Goal: Navigation & Orientation: Locate item on page

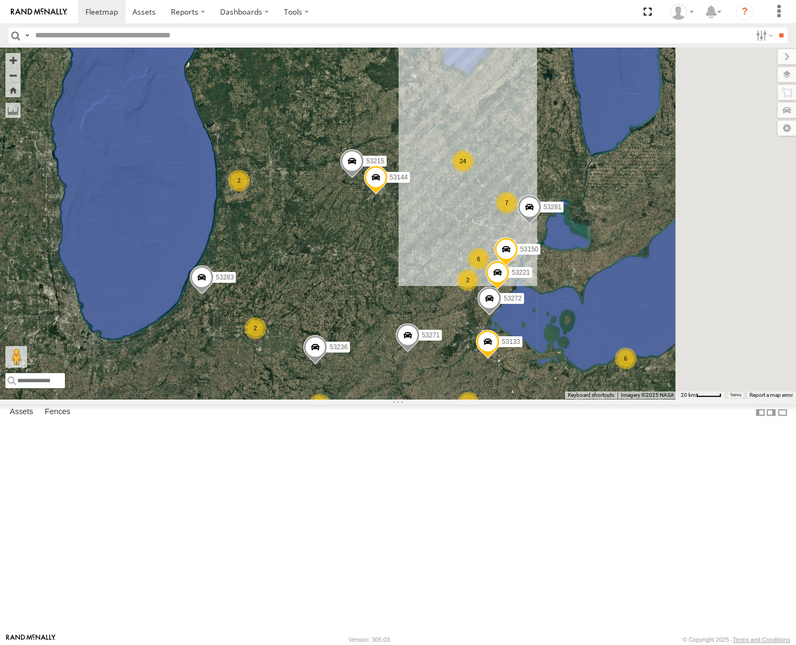
drag, startPoint x: 569, startPoint y: 319, endPoint x: 478, endPoint y: 254, distance: 112.5
click at [478, 254] on div "53271 53149 53247 53210 53217 53208 53233 53203 53133 53253 53283 53211 53236 6…" at bounding box center [398, 224] width 796 height 352
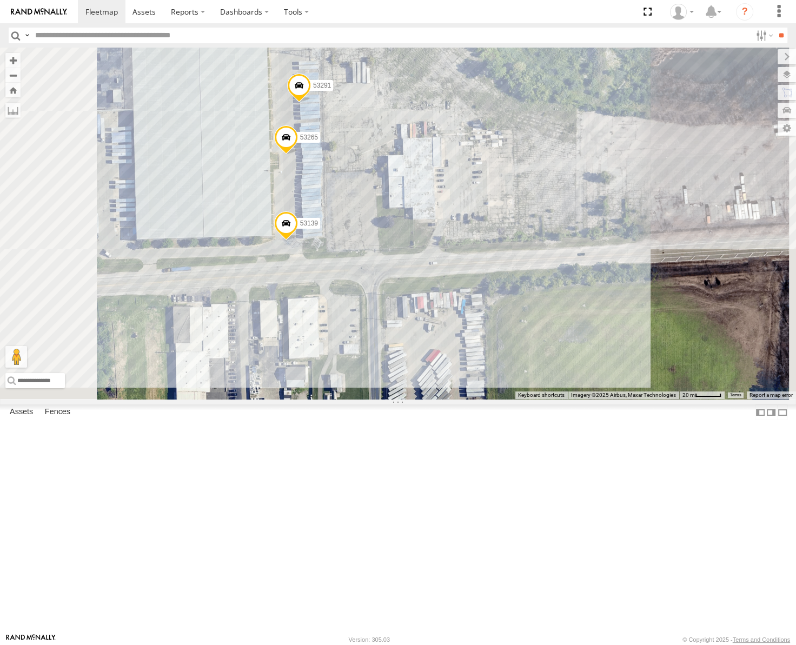
drag, startPoint x: 481, startPoint y: 267, endPoint x: 498, endPoint y: 243, distance: 29.4
click at [498, 243] on div "53271 53149 53247 53210 53217 53208 53233 53203 53133 53253 53283 53211 53236 5…" at bounding box center [398, 224] width 796 height 352
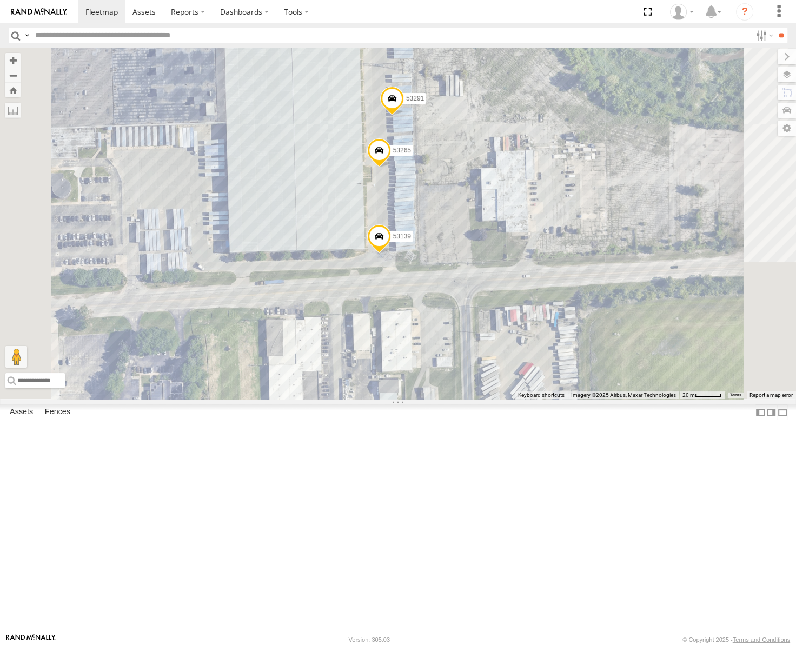
drag, startPoint x: 561, startPoint y: 241, endPoint x: 589, endPoint y: 314, distance: 78.3
click at [593, 314] on div "53271 53149 53247 53210 53217 53208 53233 53203 53133 53253 53283 53211 53236 5…" at bounding box center [398, 224] width 796 height 352
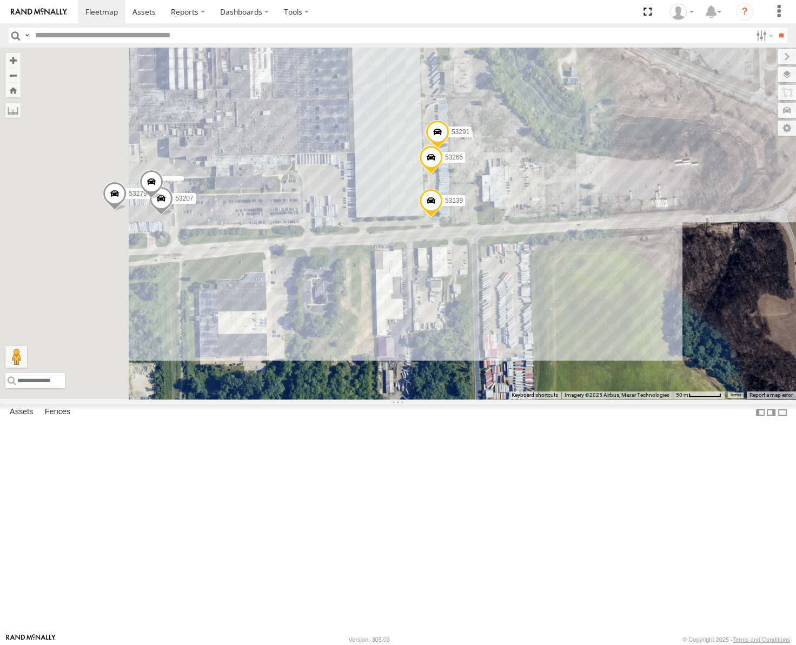
drag, startPoint x: 451, startPoint y: 314, endPoint x: 485, endPoint y: 305, distance: 35.2
click at [485, 305] on div "53271 53149 53247 53210 53217 53208 53233 53203 53133 53253 53283 53211 53236 5…" at bounding box center [398, 224] width 796 height 352
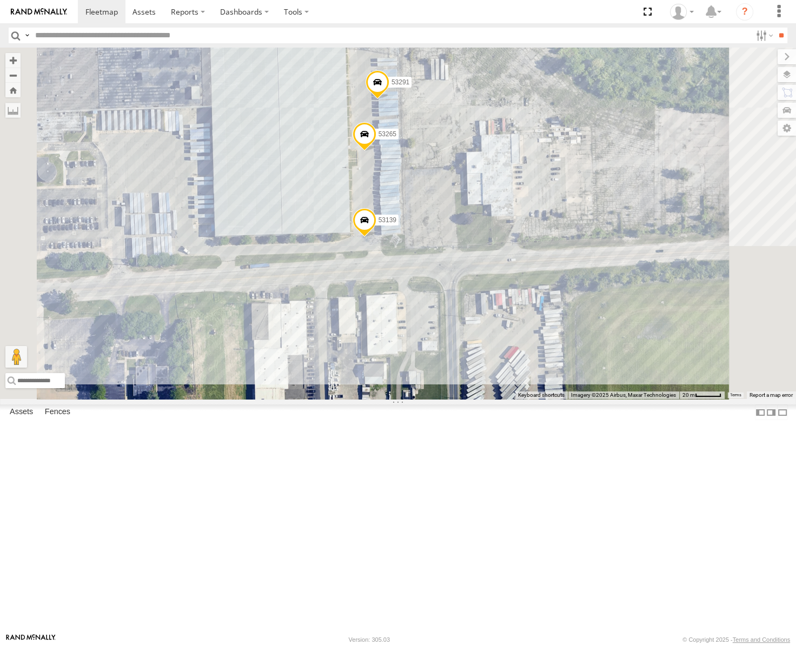
click at [377, 238] on span at bounding box center [365, 222] width 24 height 29
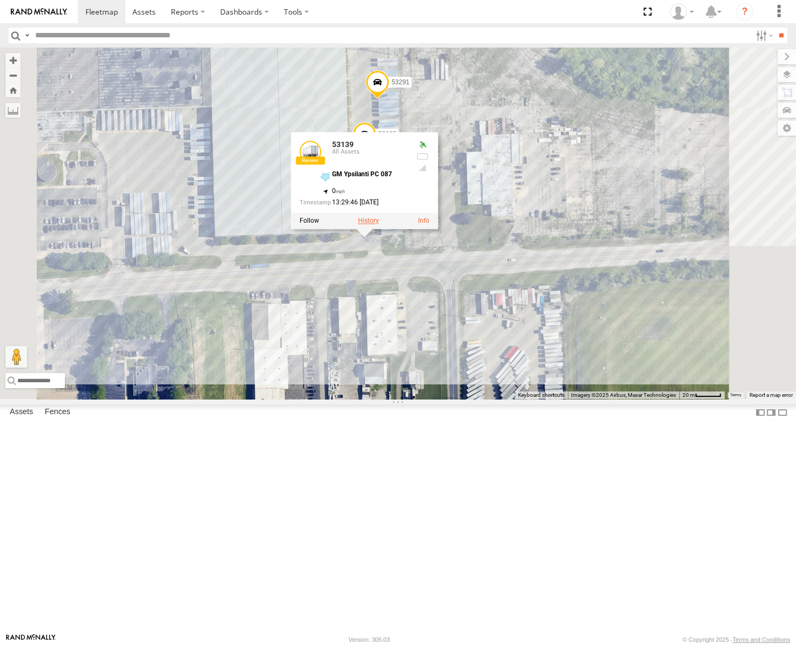
click at [379, 225] on label at bounding box center [368, 221] width 21 height 8
type input "**********"
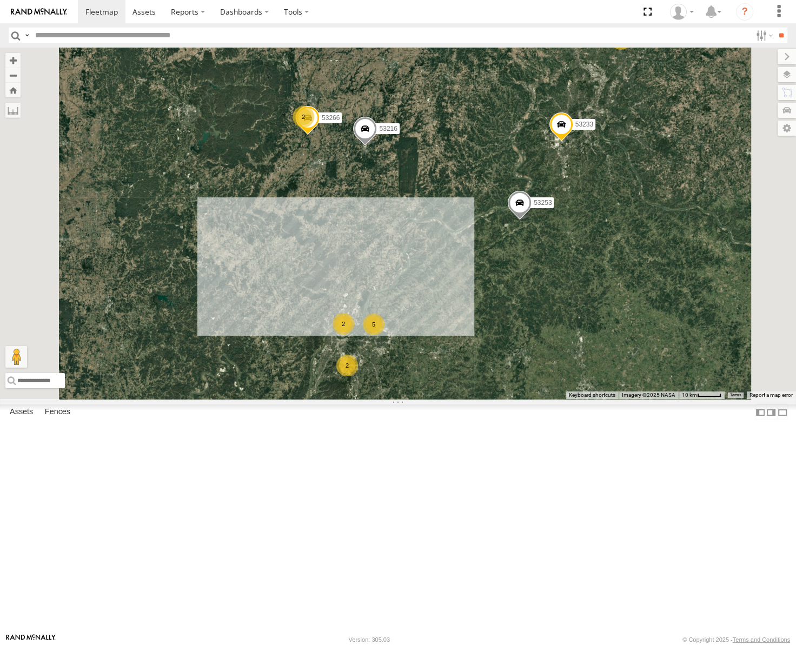
drag, startPoint x: 515, startPoint y: 447, endPoint x: 544, endPoint y: 366, distance: 86.8
click at [544, 368] on div "53271 53149 53247 53210 53217 53208 53233 53203 53133 53253 53283 53211 53281 5…" at bounding box center [398, 224] width 796 height 352
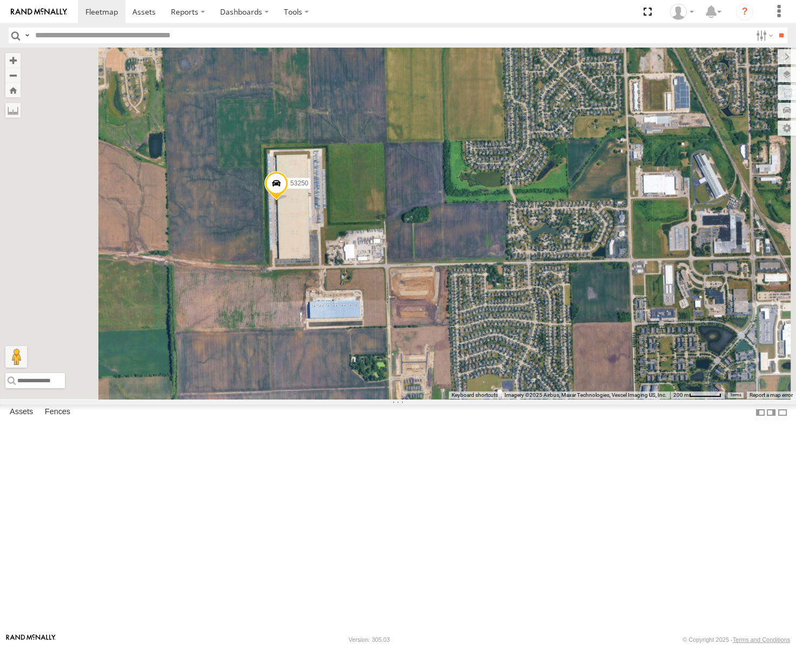
click at [288, 201] on span at bounding box center [277, 186] width 24 height 29
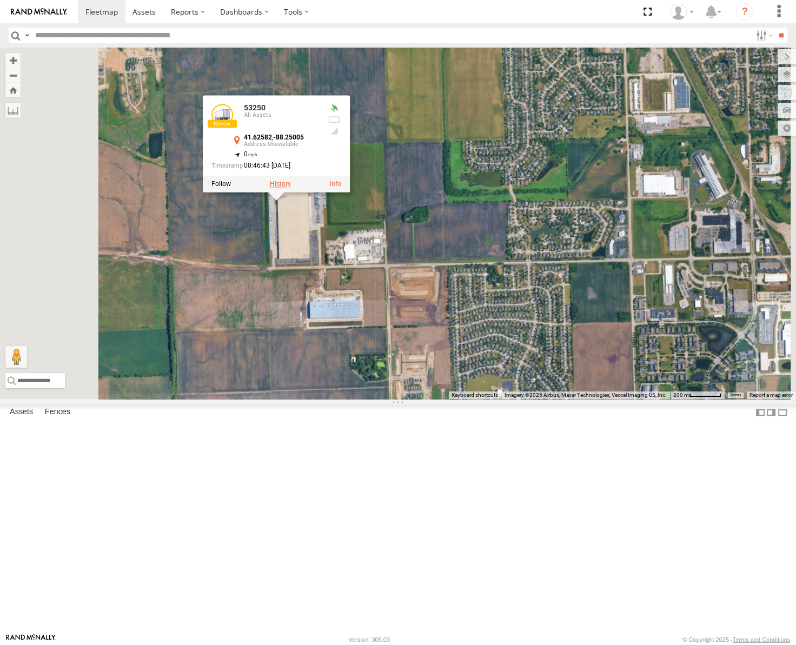
click at [291, 188] on label at bounding box center [280, 185] width 21 height 8
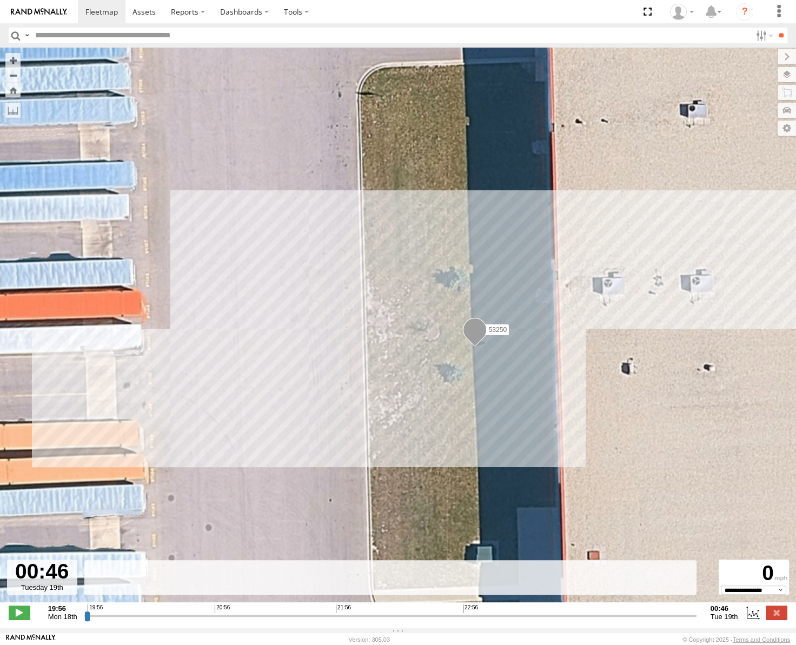
drag, startPoint x: 87, startPoint y: 622, endPoint x: 561, endPoint y: 396, distance: 525.6
type input "**********"
click at [697, 621] on input "range" at bounding box center [390, 616] width 612 height 10
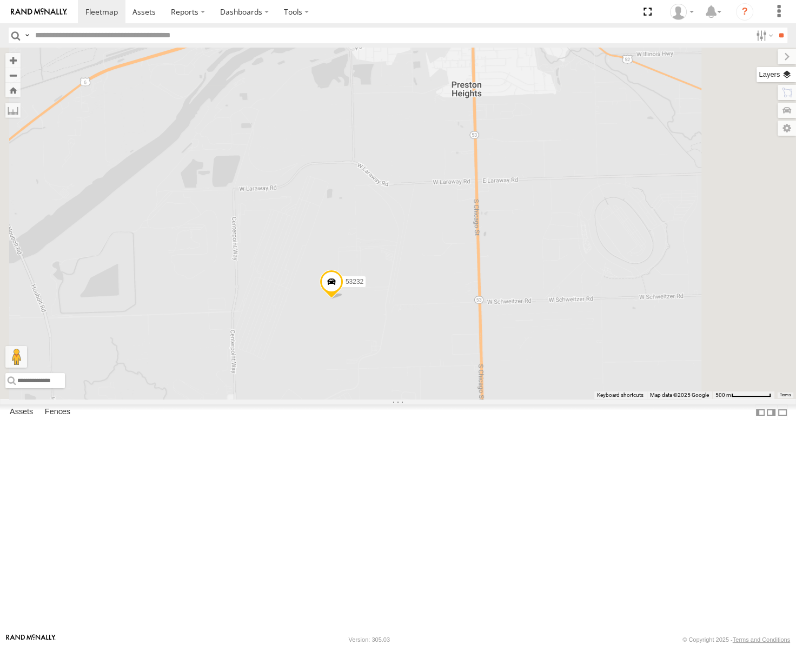
click at [788, 76] on label at bounding box center [776, 74] width 39 height 15
click at [0, 0] on div "Basemaps" at bounding box center [0, 0] width 0 height 0
click at [0, 0] on span "Basemaps" at bounding box center [0, 0] width 0 height 0
click at [0, 0] on span "Satellite" at bounding box center [0, 0] width 0 height 0
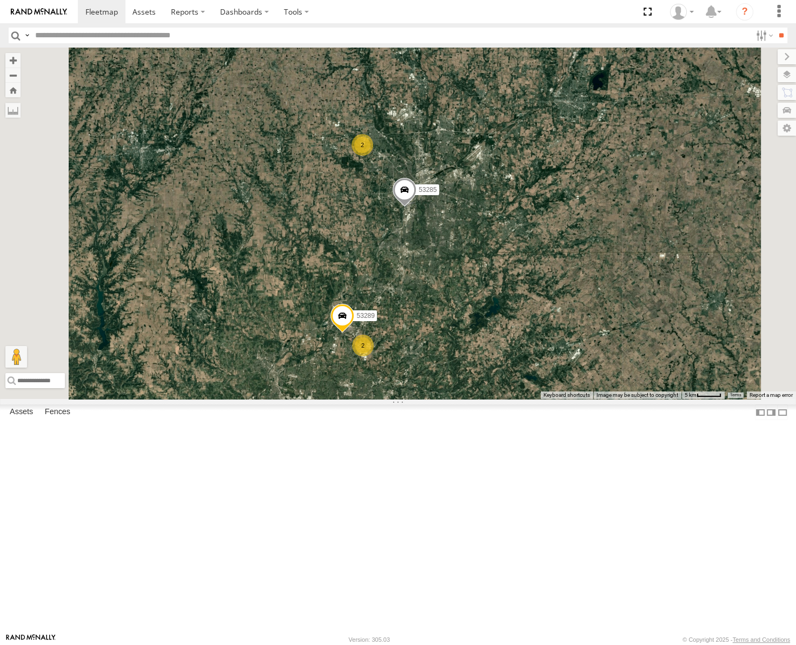
drag, startPoint x: 524, startPoint y: 388, endPoint x: 535, endPoint y: 368, distance: 23.2
click at [535, 368] on div "53149 53247 53209 53210 53233 53217 53208 53144 53271 53203 53133 53283 53211 5…" at bounding box center [398, 224] width 796 height 352
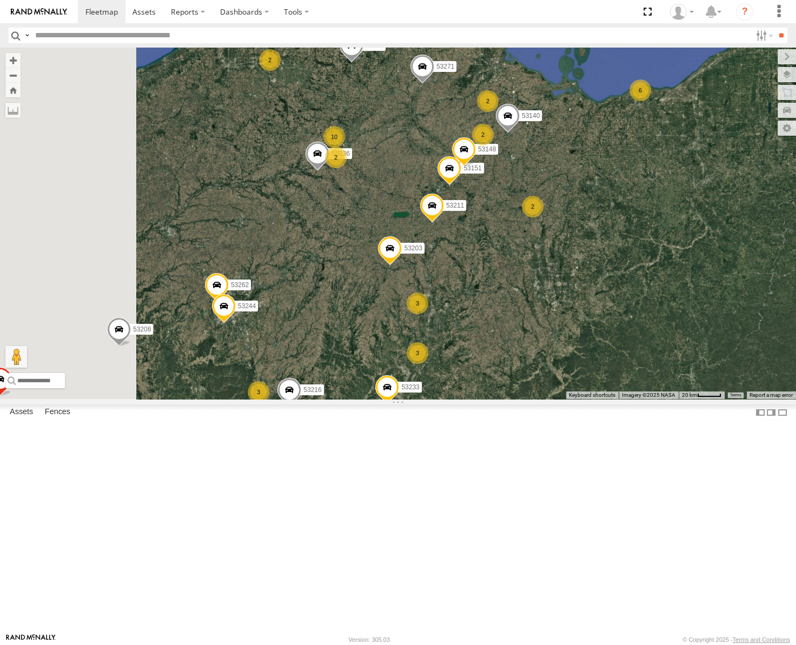
drag, startPoint x: 434, startPoint y: 208, endPoint x: 498, endPoint y: 355, distance: 161.1
click at [498, 355] on div "53149 53247 53209 53210 53233 53217 53208 53144 53271 53203 53283 53211 53235 5…" at bounding box center [398, 224] width 796 height 352
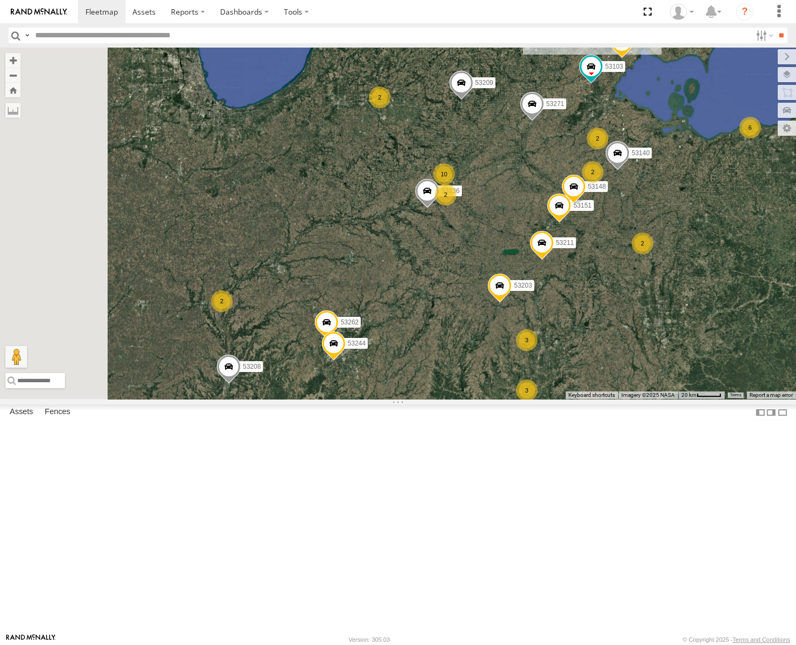
drag, startPoint x: 498, startPoint y: 265, endPoint x: 539, endPoint y: 265, distance: 40.6
click at [539, 265] on div "53149 53247 53209 53210 53233 53217 53208 53144 53271 53203 53283 53211 53235 5…" at bounding box center [398, 224] width 796 height 352
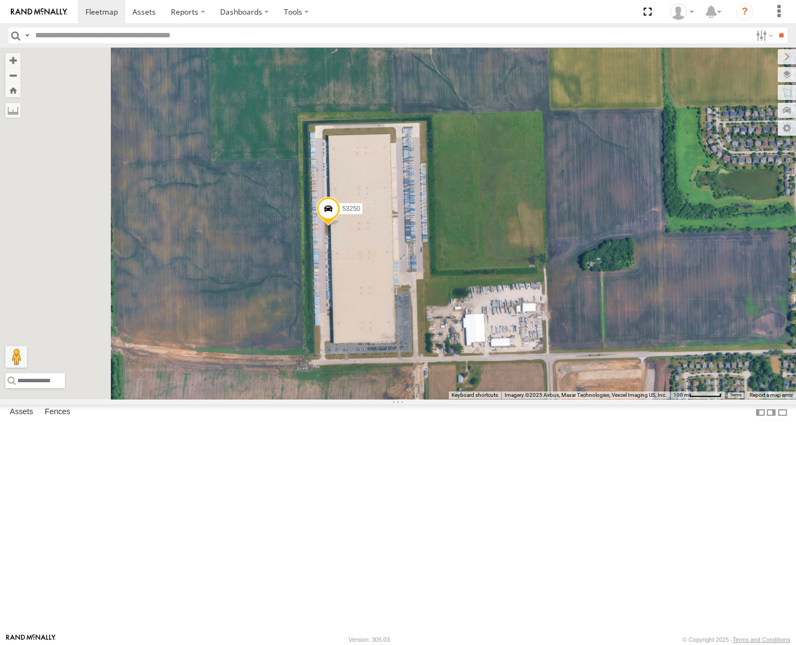
drag, startPoint x: 462, startPoint y: 410, endPoint x: 545, endPoint y: 381, distance: 88.1
click at [545, 381] on div "53250 53134 53232" at bounding box center [398, 224] width 796 height 352
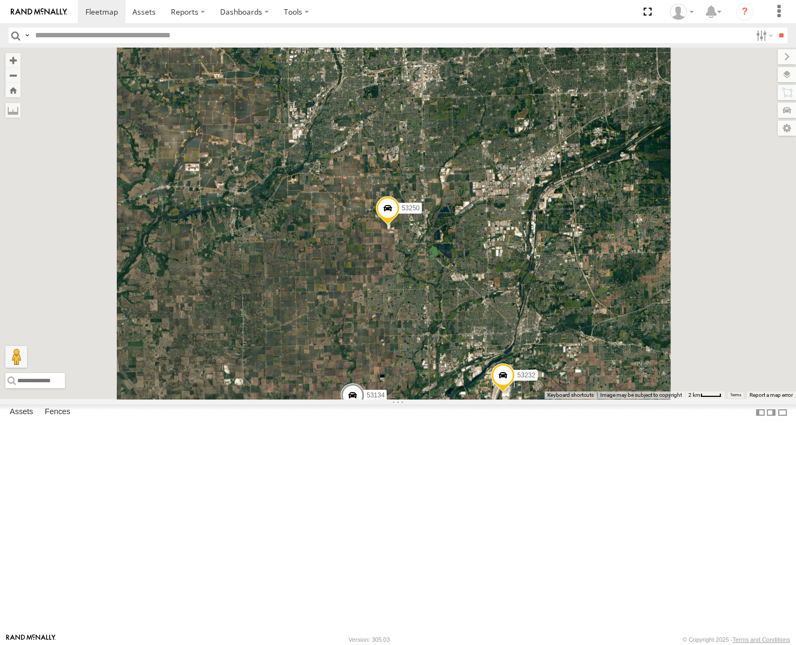
drag, startPoint x: 580, startPoint y: 456, endPoint x: 565, endPoint y: 380, distance: 77.1
click at [568, 389] on div "53250 53134 53232" at bounding box center [398, 224] width 796 height 352
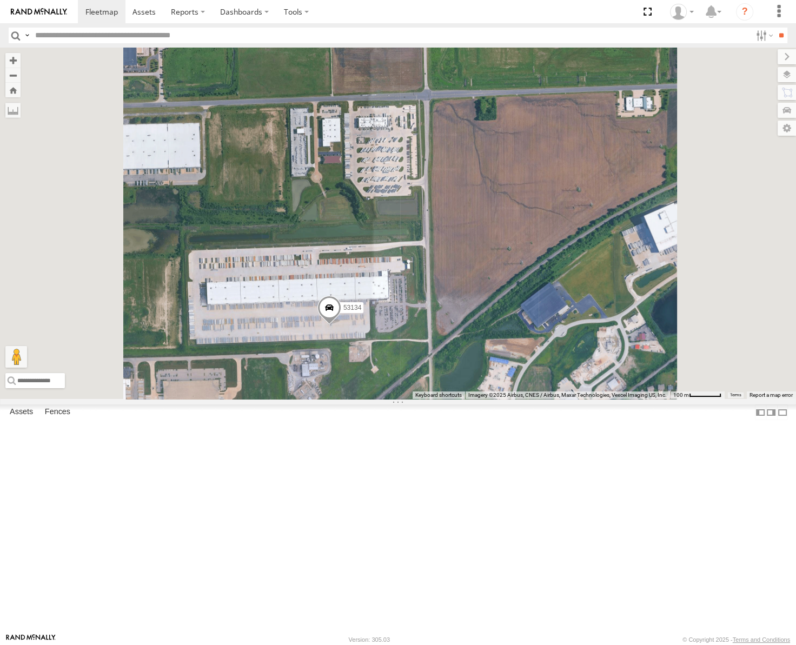
click at [341, 325] on span at bounding box center [330, 310] width 24 height 29
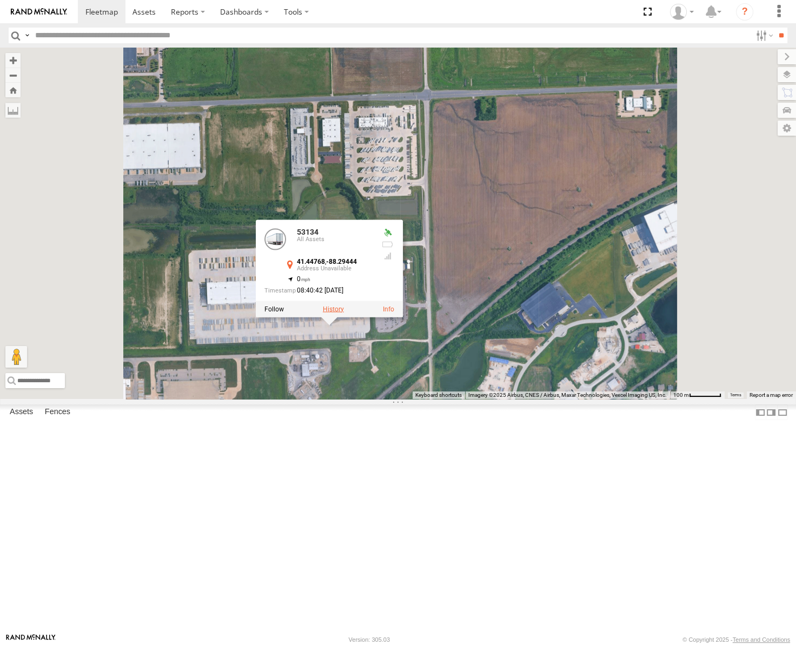
click at [344, 313] on label at bounding box center [333, 309] width 21 height 8
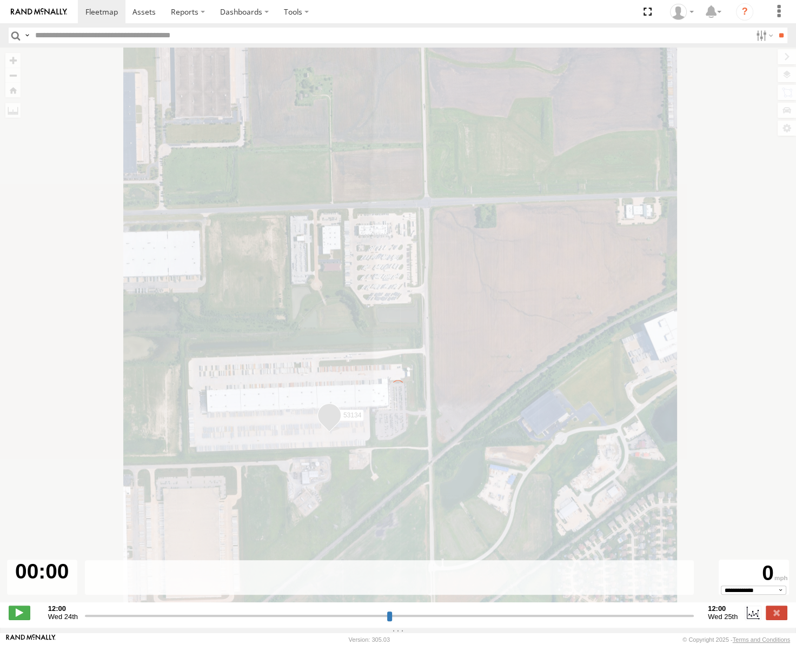
type input "**********"
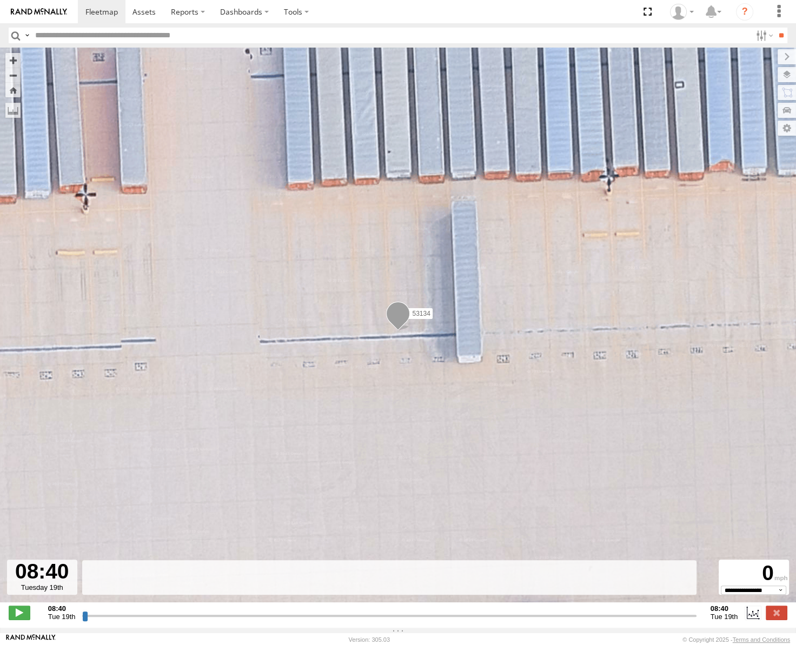
drag, startPoint x: 84, startPoint y: 622, endPoint x: 208, endPoint y: 592, distance: 127.5
click at [208, 611] on input "range" at bounding box center [389, 616] width 614 height 10
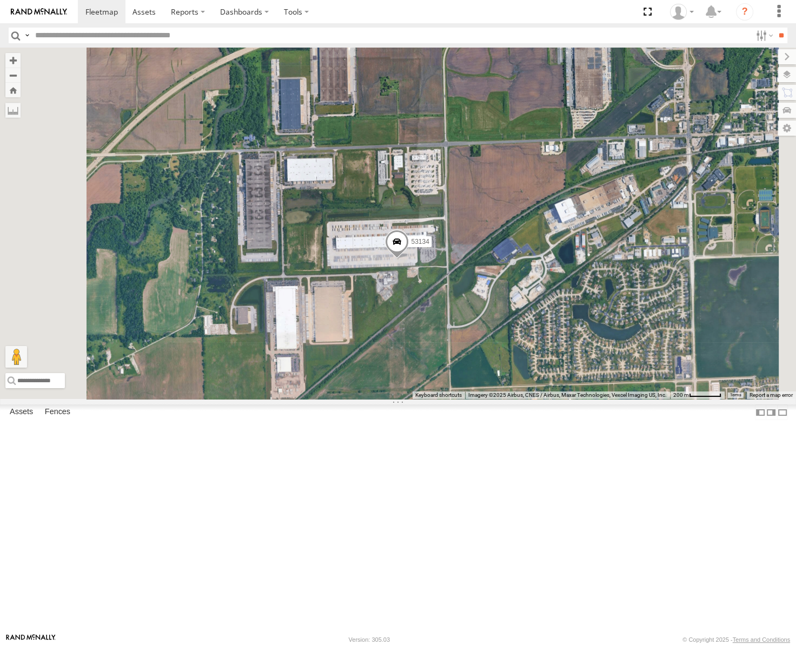
drag, startPoint x: 657, startPoint y: 394, endPoint x: 564, endPoint y: 395, distance: 93.1
click at [572, 397] on div "53210 53217 53271 53149 53247 53209 53233 53208 53144 53203 53283 53211 53235 5…" at bounding box center [398, 224] width 796 height 352
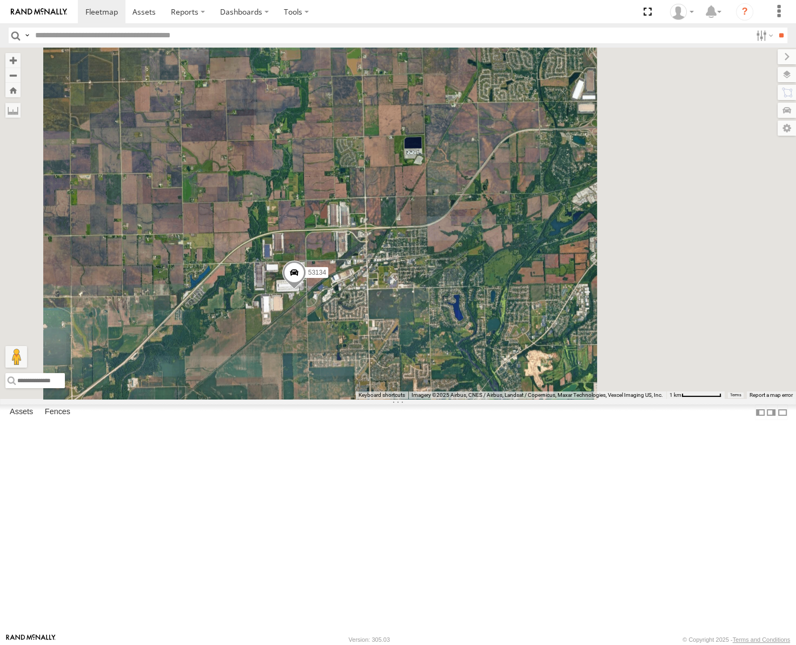
drag, startPoint x: 655, startPoint y: 380, endPoint x: 506, endPoint y: 404, distance: 150.6
click at [507, 399] on div "53210 53217 53271 53149 53247 53209 53233 53208 53144 53203 53283 53211 53235 5…" at bounding box center [398, 224] width 796 height 352
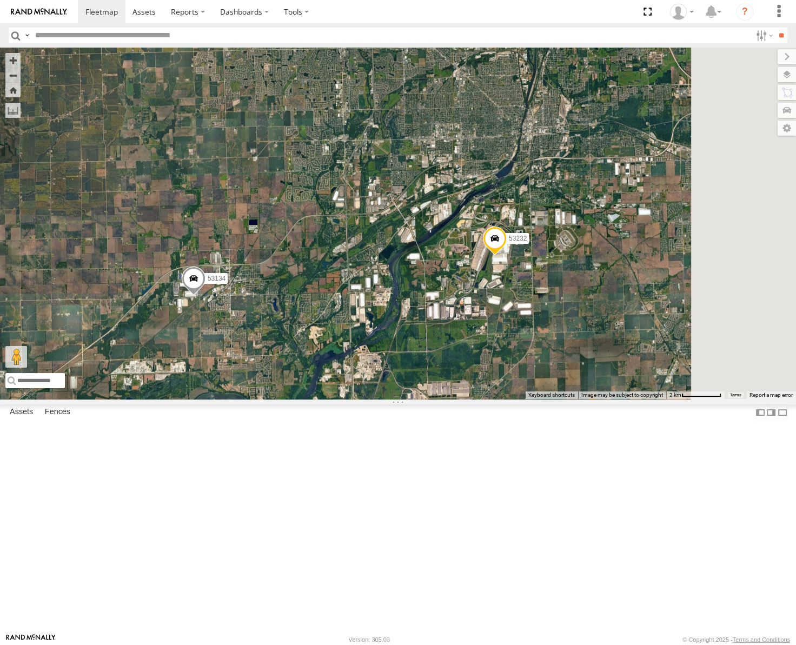
drag, startPoint x: 566, startPoint y: 395, endPoint x: 511, endPoint y: 395, distance: 55.2
click at [511, 395] on div "53210 53217 53271 53149 53247 53209 53233 53208 53144 53203 53283 53211 53235 5…" at bounding box center [398, 224] width 796 height 352
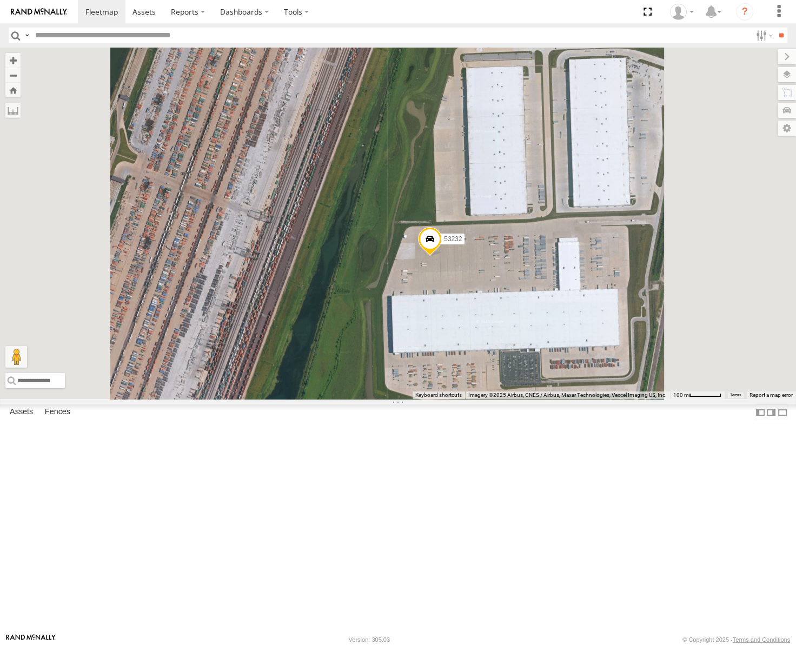
click at [442, 256] on span at bounding box center [430, 241] width 24 height 29
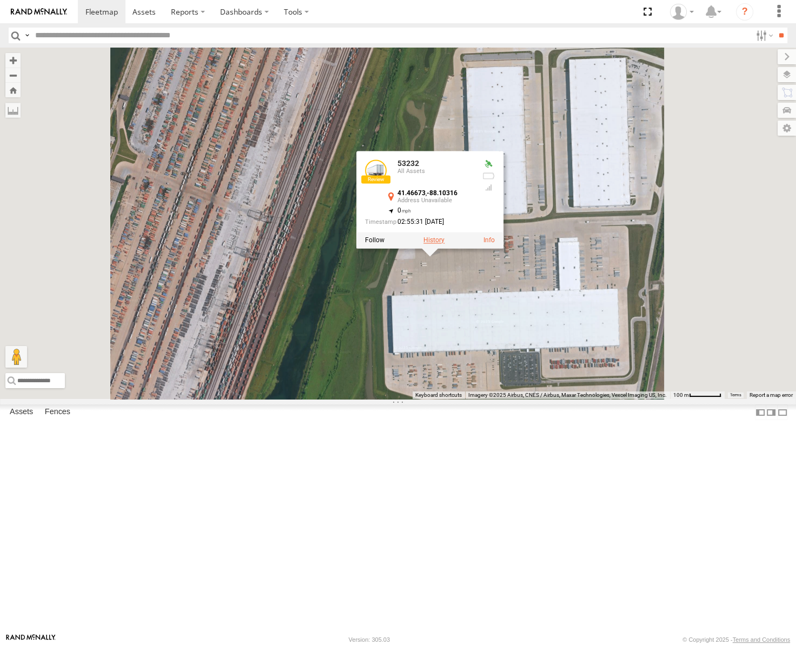
click at [445, 244] on label at bounding box center [434, 240] width 21 height 8
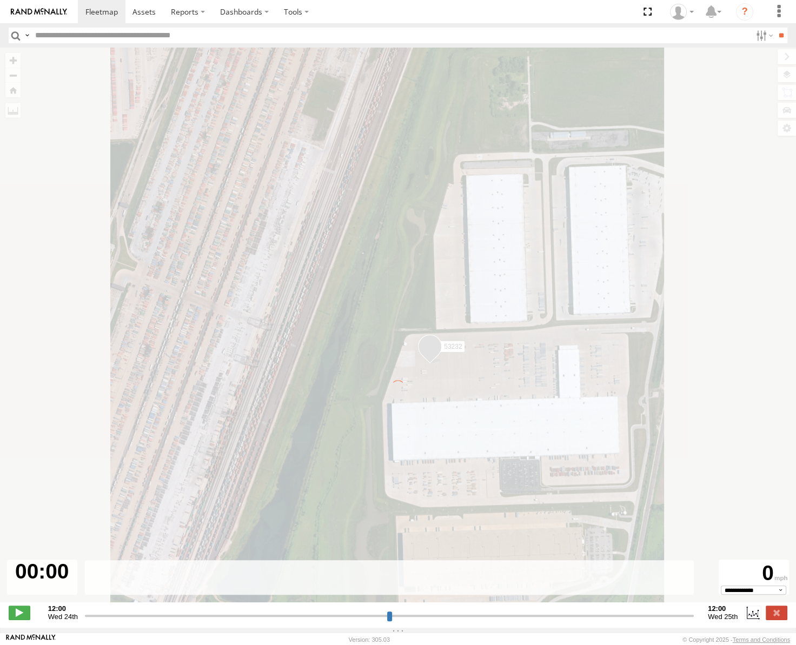
type input "**********"
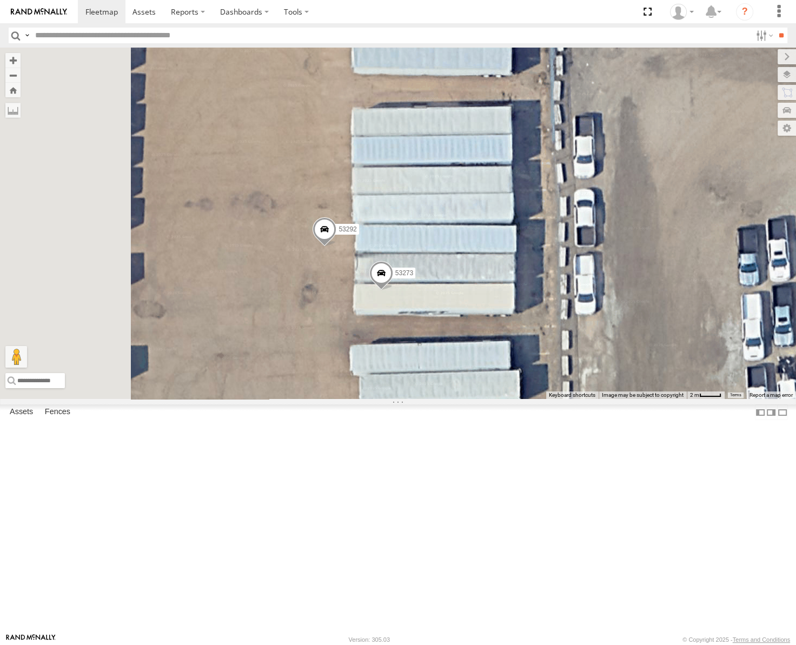
drag, startPoint x: 529, startPoint y: 400, endPoint x: 618, endPoint y: 253, distance: 172.1
click at [618, 253] on div "53209 53271 53149 53247 53210 53233 53217 53208 53144 53236 53280 53203 53266 5…" at bounding box center [398, 224] width 796 height 352
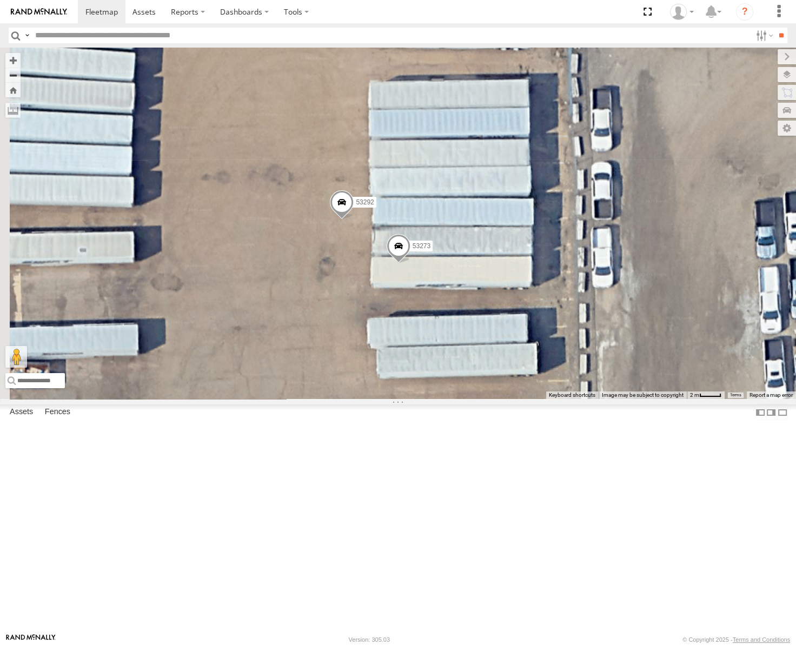
click at [411, 263] on span at bounding box center [399, 248] width 24 height 29
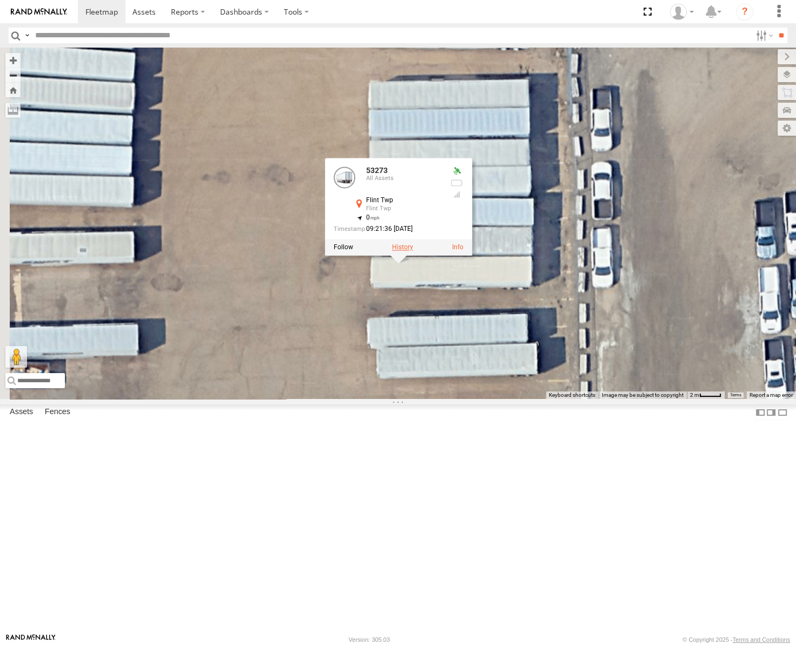
click at [413, 251] on label at bounding box center [402, 247] width 21 height 8
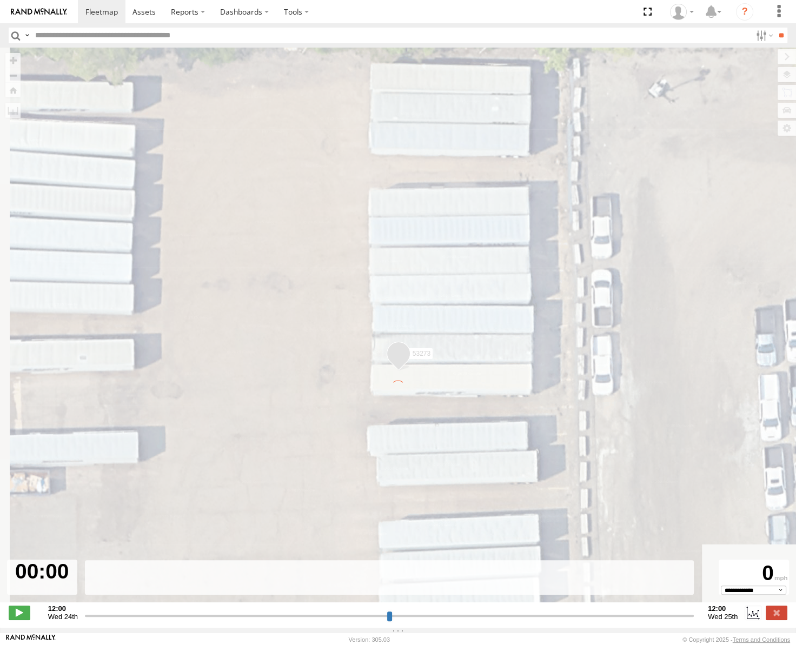
type input "**********"
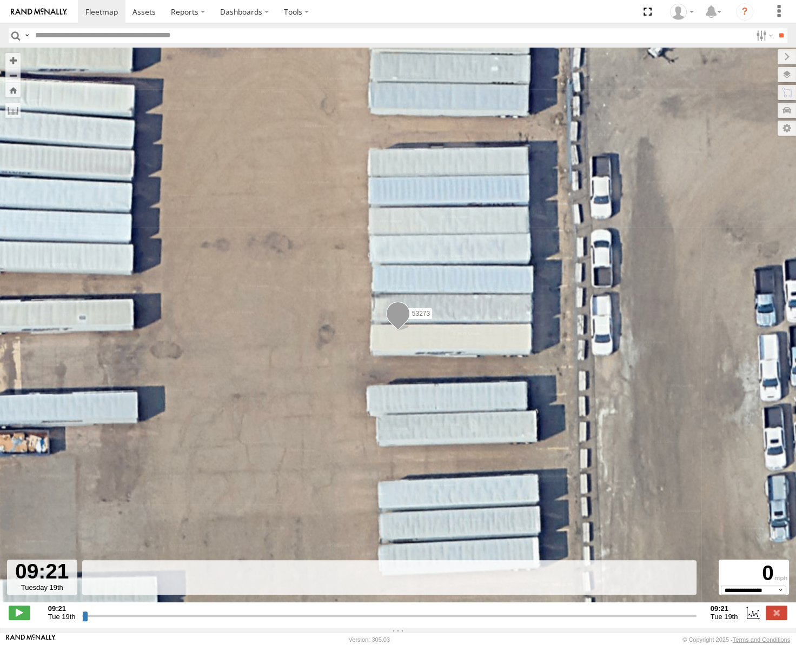
drag, startPoint x: 81, startPoint y: 621, endPoint x: 146, endPoint y: 327, distance: 300.3
click at [139, 621] on div "09:21 Tue 19th Created with Highcharts 6.0.7 Highcharts.com 09:21 Tue 19th" at bounding box center [398, 613] width 779 height 16
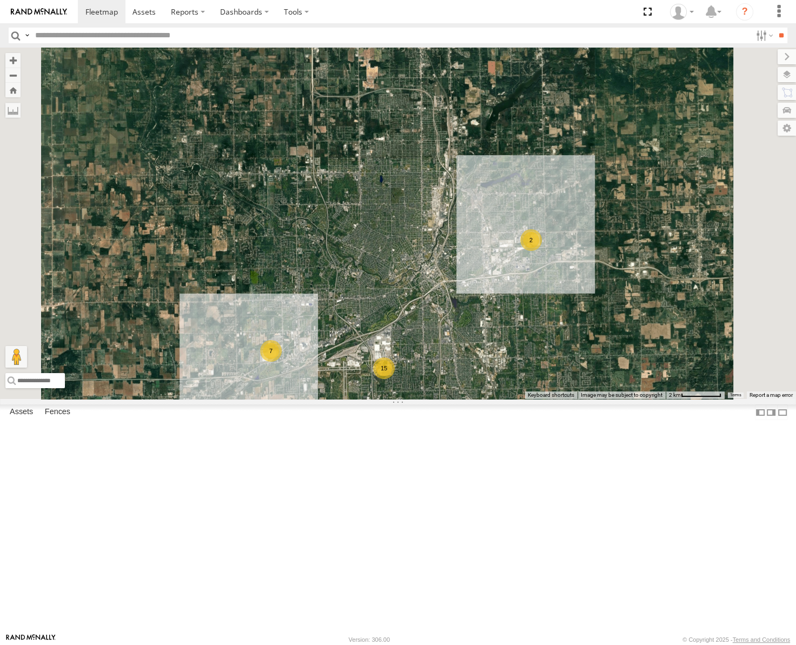
drag, startPoint x: 555, startPoint y: 469, endPoint x: 592, endPoint y: 352, distance: 123.4
click at [592, 352] on div "53210 53217 53271 53149 53247 53209 53233 53208 53144 53236 53280 53203 53266 5…" at bounding box center [398, 224] width 796 height 352
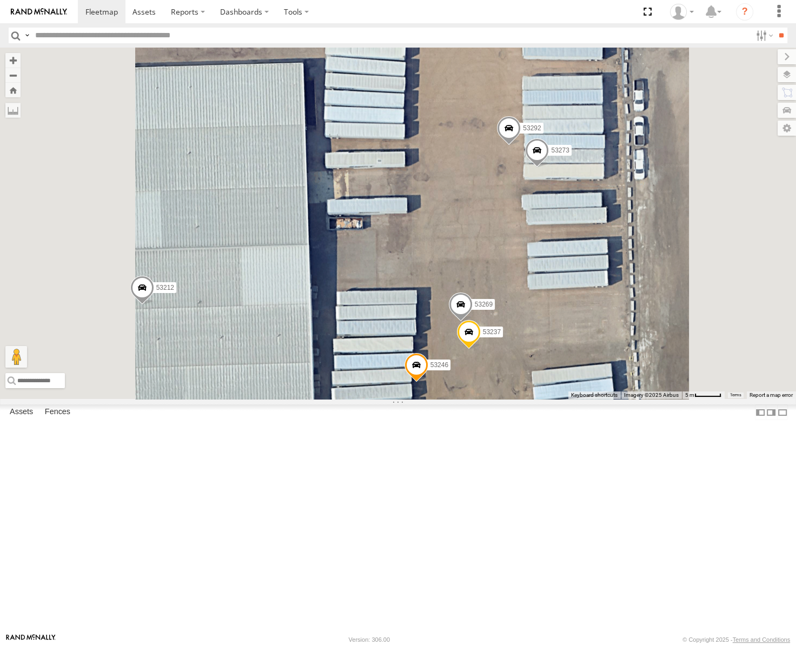
click at [521, 146] on span at bounding box center [509, 130] width 24 height 29
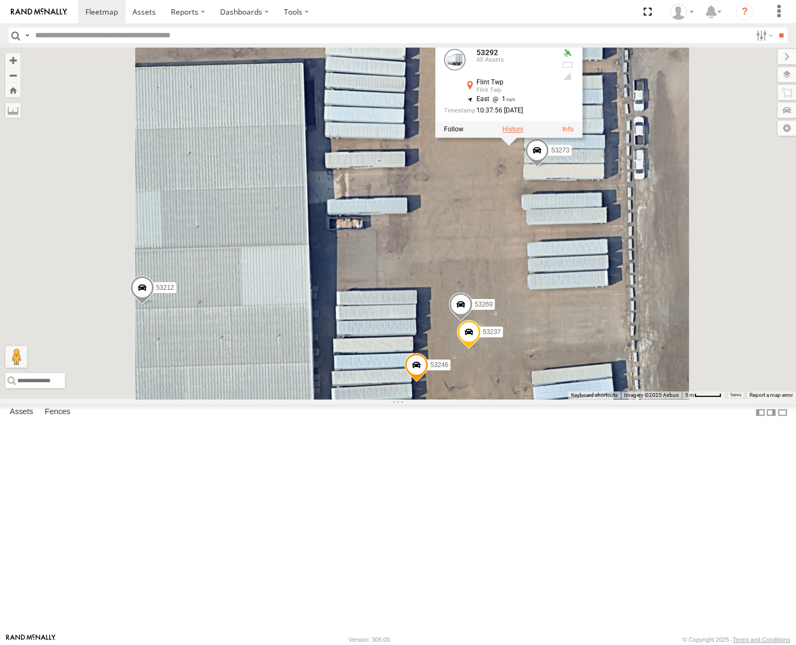
click at [524, 133] on label at bounding box center [513, 130] width 21 height 8
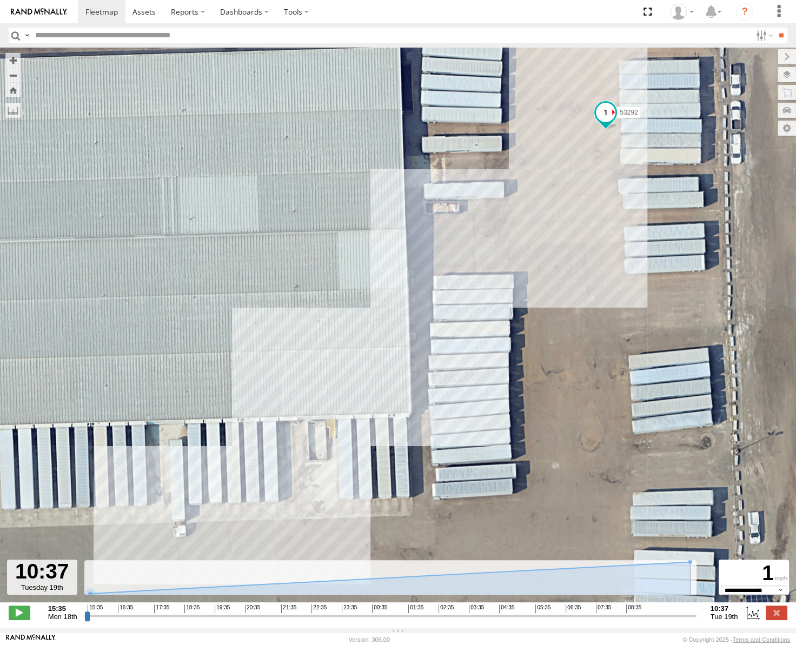
drag, startPoint x: 87, startPoint y: 621, endPoint x: 749, endPoint y: 643, distance: 662.6
type input "**********"
click at [697, 621] on input "range" at bounding box center [390, 616] width 612 height 10
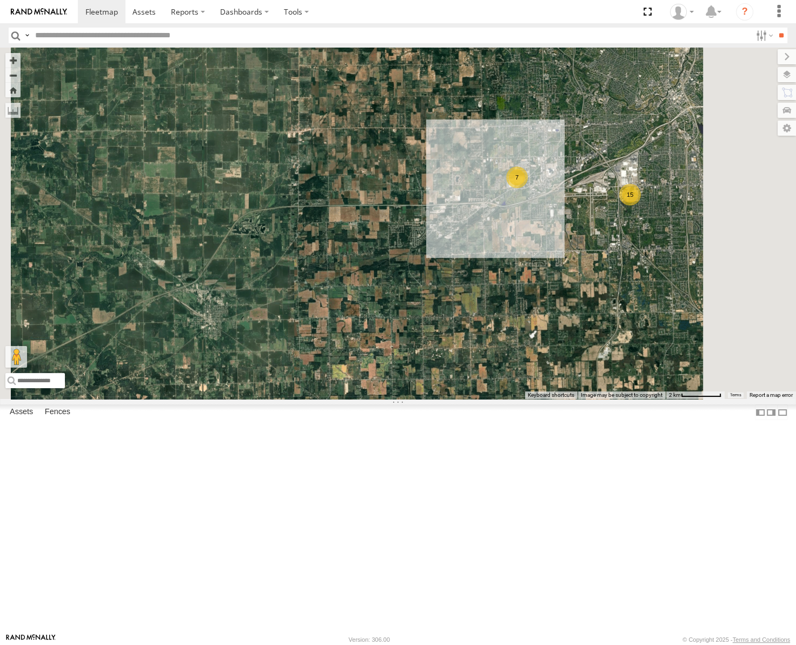
drag, startPoint x: 730, startPoint y: 283, endPoint x: 543, endPoint y: 370, distance: 206.7
click at [543, 370] on div "53210 53217 53149 53247 53209 53233 53208 53144 53236 53271 53280 53203 53266 5…" at bounding box center [398, 224] width 796 height 352
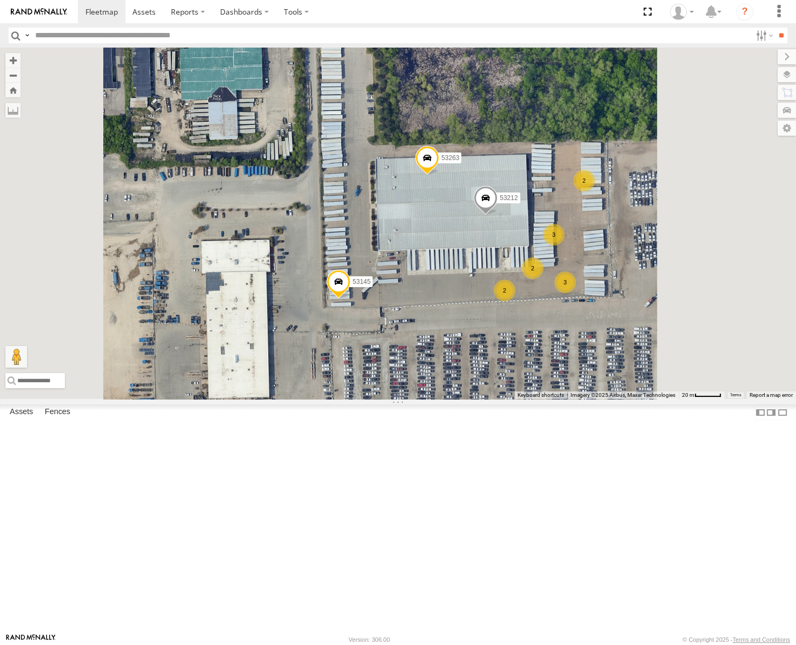
drag, startPoint x: 698, startPoint y: 269, endPoint x: 631, endPoint y: 272, distance: 67.2
click at [632, 273] on div "53210 53217 53149 53247 53209 53233 53208 53144 53236 53271 53280 53203 53266 5…" at bounding box center [398, 224] width 796 height 352
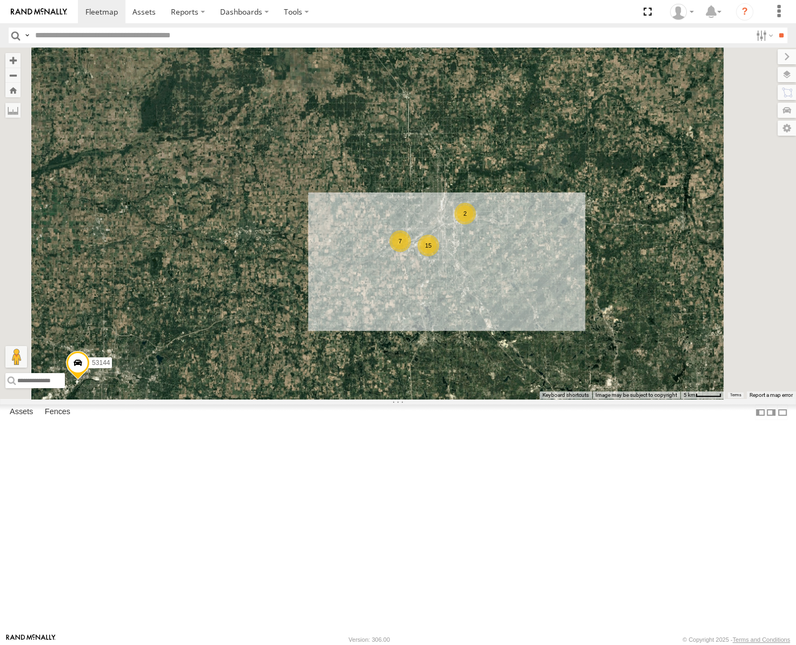
drag, startPoint x: 629, startPoint y: 421, endPoint x: 602, endPoint y: 386, distance: 44.8
click at [617, 399] on div "53210 53217 53149 53247 53209 53233 53208 53144 53236 53271 53280 53203 53266 5…" at bounding box center [398, 224] width 796 height 352
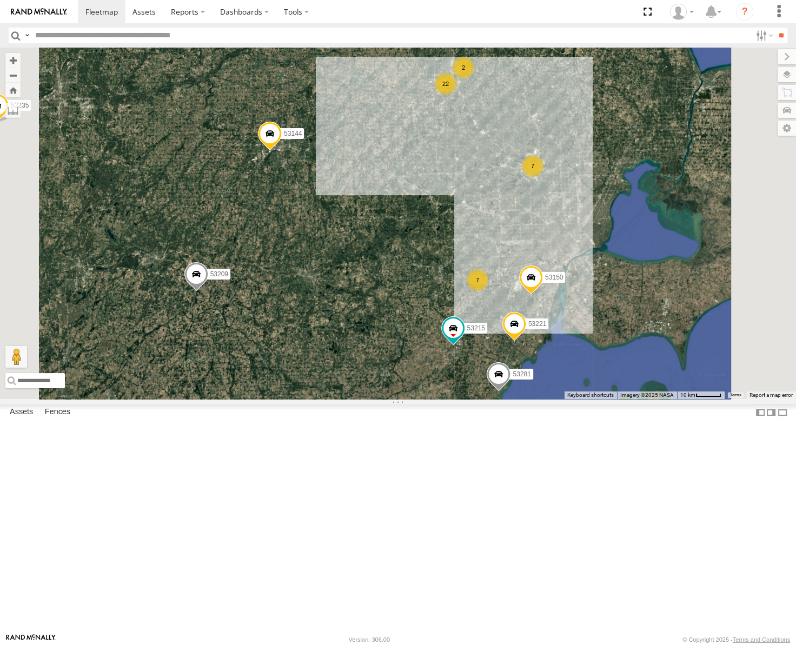
click at [683, 348] on div "53210 53217 53149 53247 53209 53233 53208 53144 53236 53271 53280 53203 53266 5…" at bounding box center [398, 224] width 796 height 352
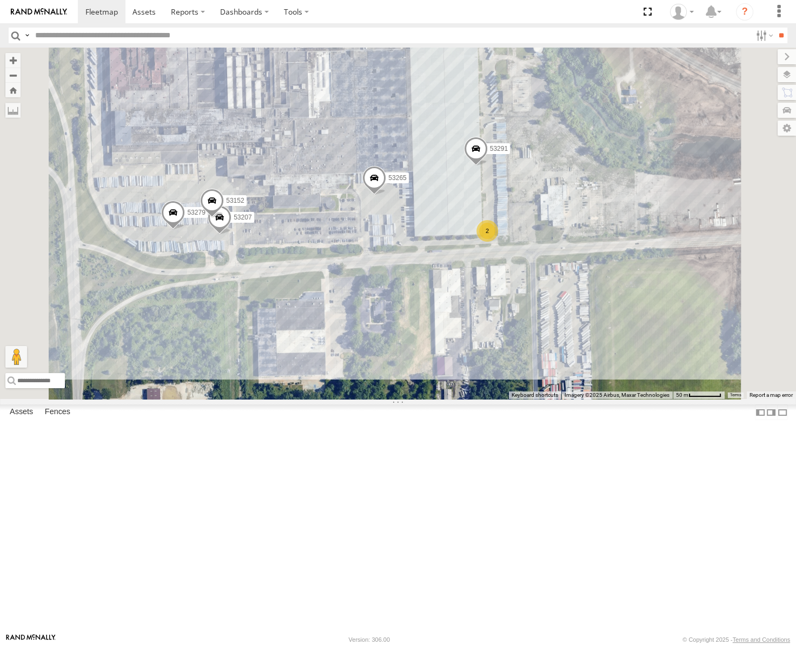
drag, startPoint x: 517, startPoint y: 388, endPoint x: 522, endPoint y: 375, distance: 14.4
click at [522, 375] on div "53210 53217 53149 53247 53209 53233 53208 53144 53236 53271 53280 53203 53266 5…" at bounding box center [398, 224] width 796 height 352
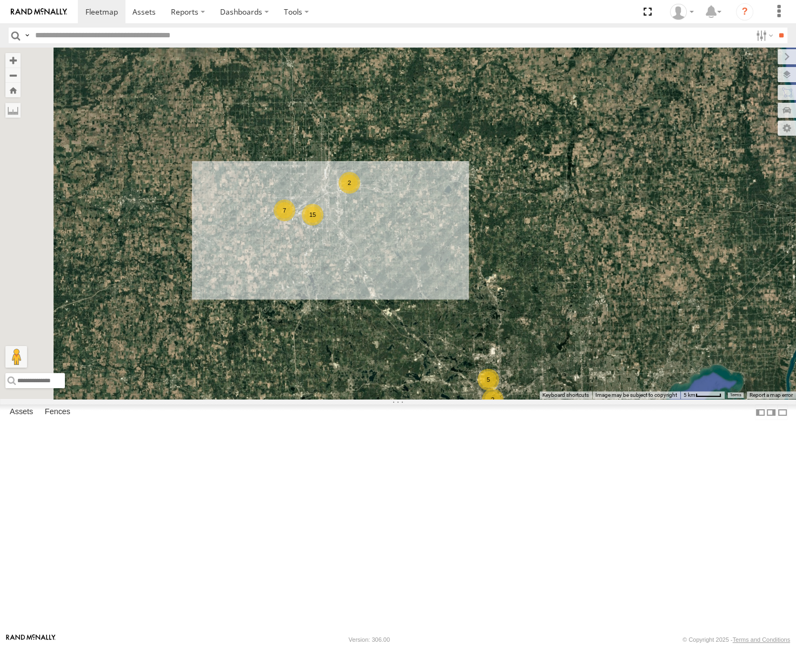
drag, startPoint x: 426, startPoint y: 273, endPoint x: 553, endPoint y: 296, distance: 128.6
click at [553, 296] on div "53215 53271 53280 53149 53247 53210 53233 53203 53231 53105 53217 53208 53138 5…" at bounding box center [398, 224] width 796 height 352
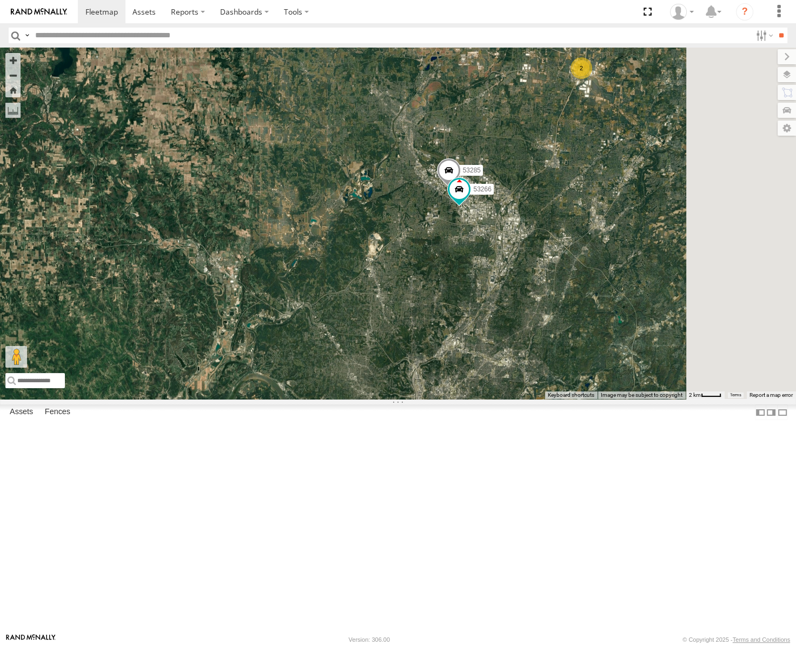
drag, startPoint x: 662, startPoint y: 397, endPoint x: 628, endPoint y: 379, distance: 38.3
click at [629, 379] on div "53149 53247 53210 53217 53208 53215 53271 53280 53233 53203 53235 53228 53282 5…" at bounding box center [398, 224] width 796 height 352
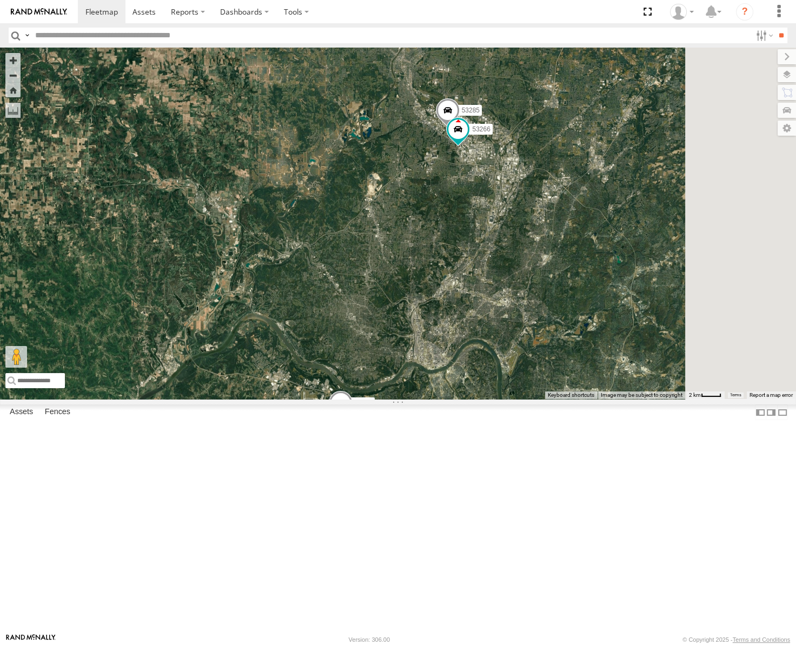
drag, startPoint x: 617, startPoint y: 368, endPoint x: 636, endPoint y: 328, distance: 44.5
click at [634, 329] on div "53149 53247 53210 53217 53208 53215 53271 53280 53233 53203 53235 53228 53282 5…" at bounding box center [398, 224] width 796 height 352
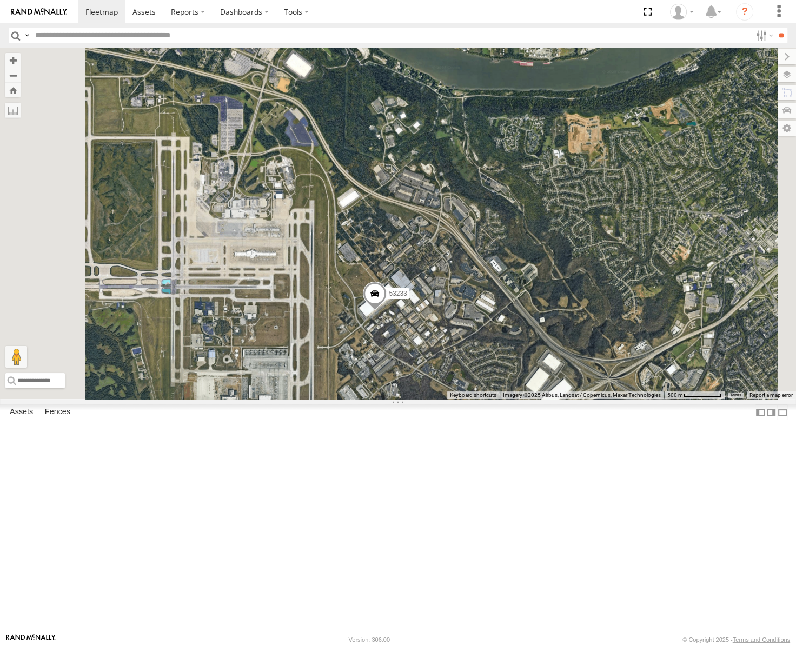
drag, startPoint x: 568, startPoint y: 569, endPoint x: 588, endPoint y: 454, distance: 116.4
click at [593, 399] on div "53149 53247 53210 53217 53208 53215 53271 53280 53233 53203 53235 53228 53282 5…" at bounding box center [398, 224] width 796 height 352
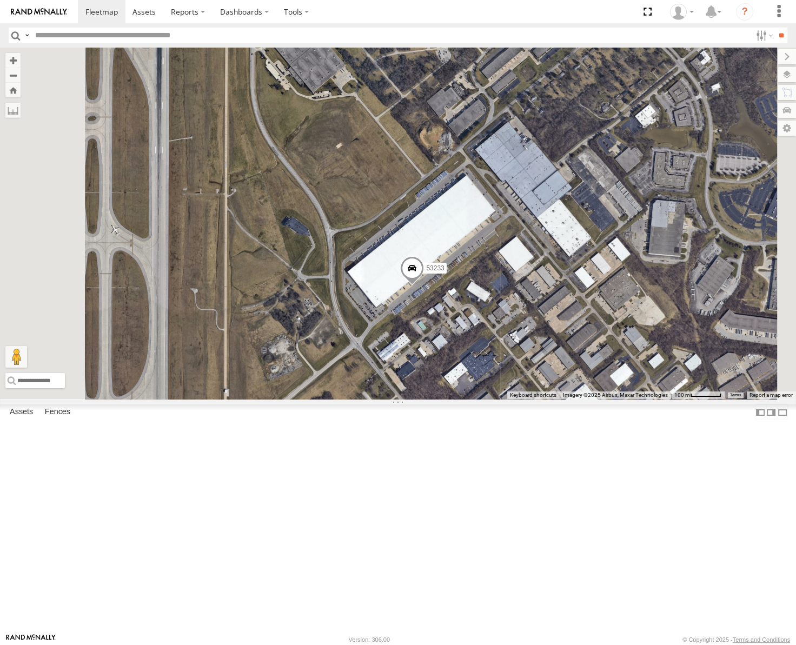
drag, startPoint x: 628, startPoint y: 388, endPoint x: 615, endPoint y: 403, distance: 19.6
click at [615, 399] on div "53149 53247 53210 53217 53208 53215 53271 53280 53233 53203 53235 53228 53282 5…" at bounding box center [398, 224] width 796 height 352
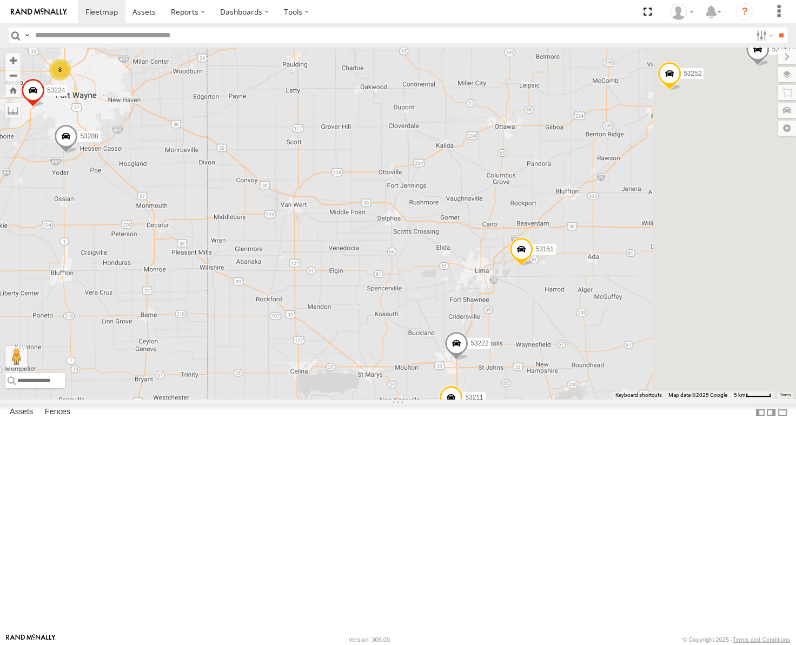
drag, startPoint x: 491, startPoint y: 395, endPoint x: 440, endPoint y: 397, distance: 50.3
click at [440, 397] on div "53210 53217 53149 53247 53208 53215 53271 53280 53203 53235 53228 53282 53236 5…" at bounding box center [398, 224] width 796 height 352
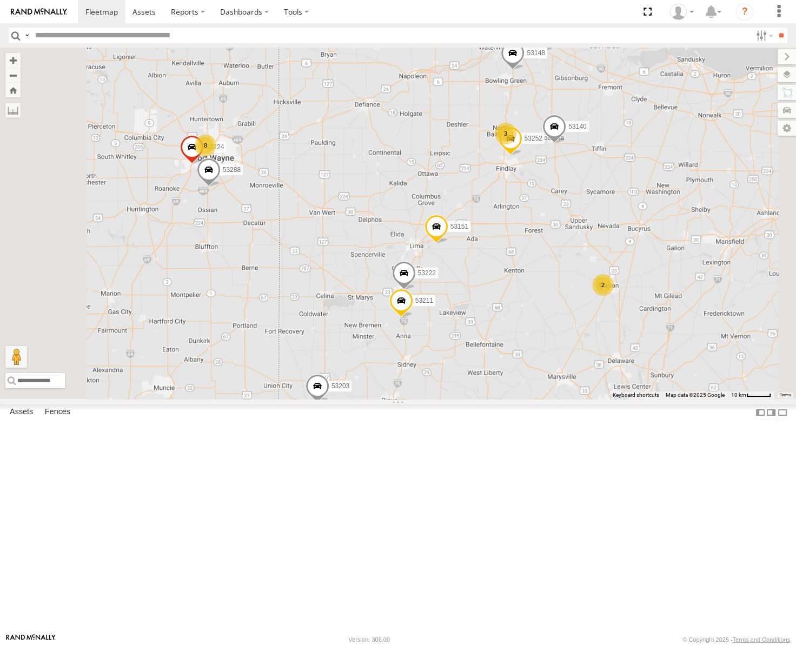
drag, startPoint x: 584, startPoint y: 208, endPoint x: 577, endPoint y: 216, distance: 10.8
click at [577, 216] on div "53210 53217 53149 53247 53208 53215 53271 53280 53203 53235 53228 53282 53236 5…" at bounding box center [398, 224] width 796 height 352
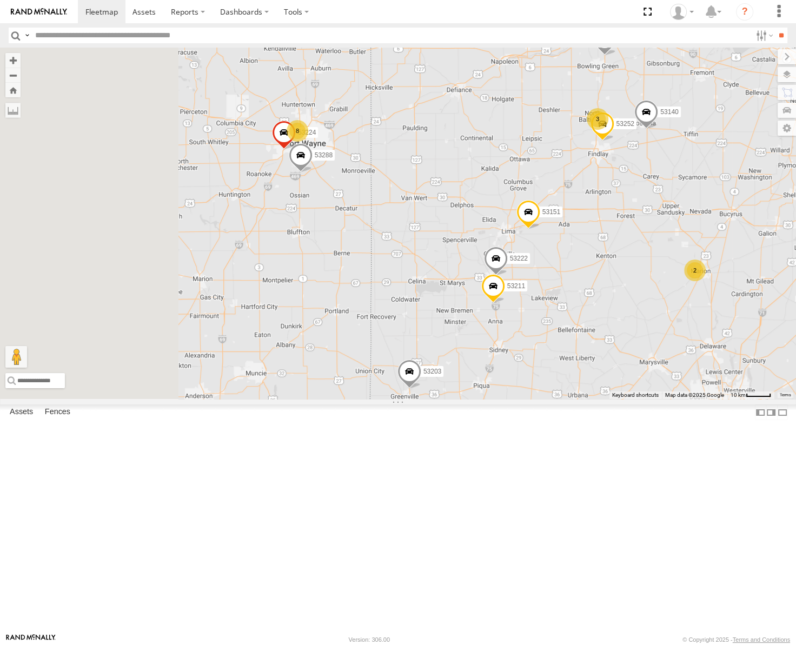
drag, startPoint x: 465, startPoint y: 267, endPoint x: 624, endPoint y: 253, distance: 159.7
click at [626, 252] on div "53210 53217 53149 53247 53208 53215 53271 53280 53203 53235 53228 53282 53236 5…" at bounding box center [398, 224] width 796 height 352
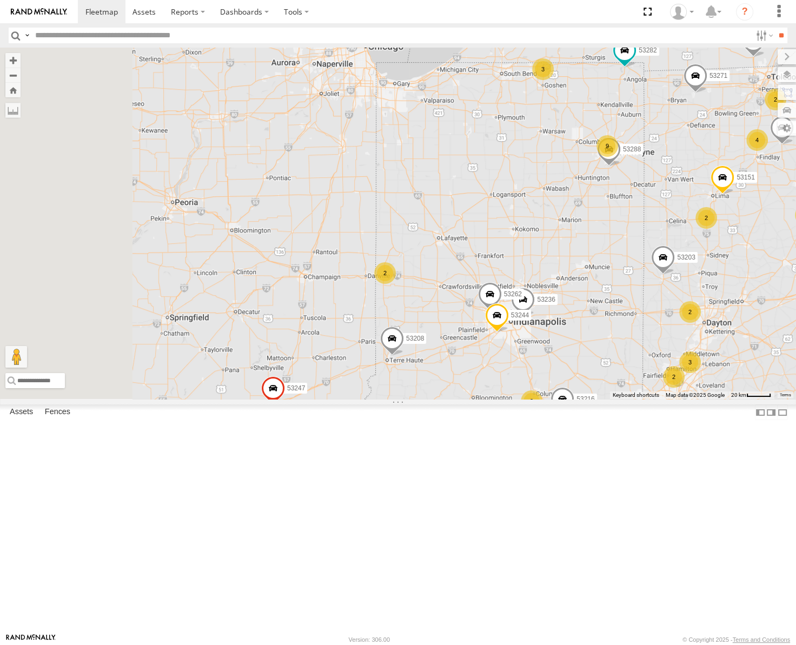
drag, startPoint x: 422, startPoint y: 391, endPoint x: 646, endPoint y: 342, distance: 229.2
click at [646, 342] on div "53210 53217 53149 53247 53208 53215 53271 53280 53203 53235 53228 53282 53236 5…" at bounding box center [398, 224] width 796 height 352
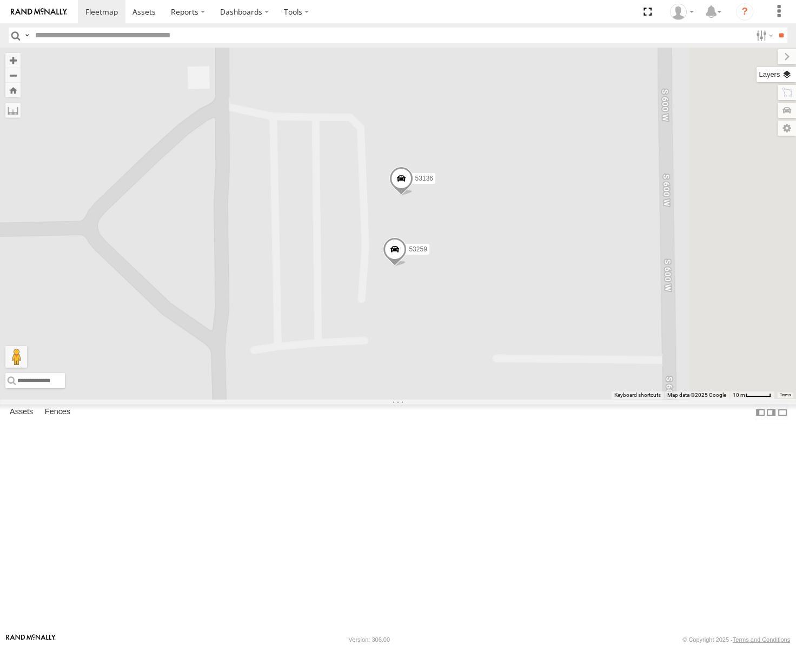
click at [787, 72] on label at bounding box center [776, 74] width 39 height 15
click at [0, 0] on span "Basemaps" at bounding box center [0, 0] width 0 height 0
click at [0, 0] on span "Satellite" at bounding box center [0, 0] width 0 height 0
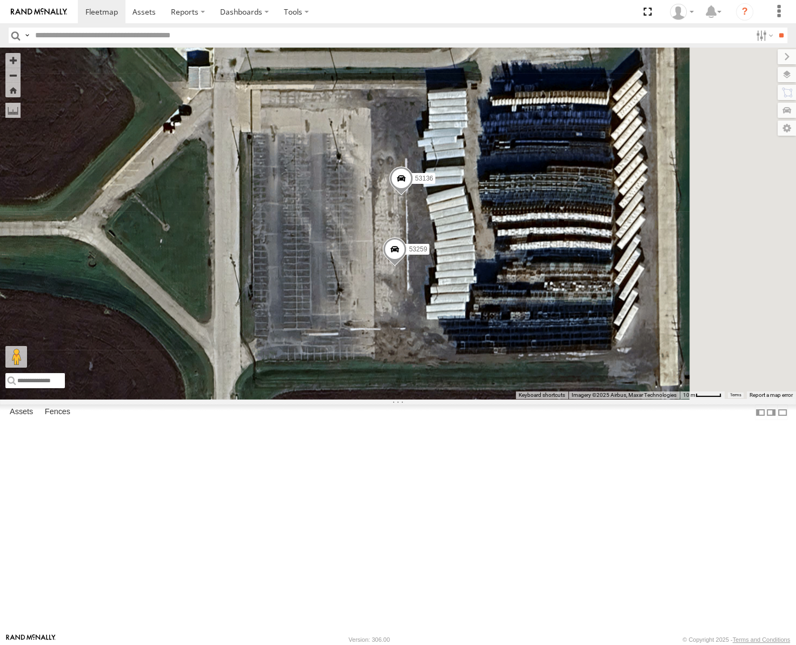
click at [413, 196] on span at bounding box center [402, 181] width 24 height 29
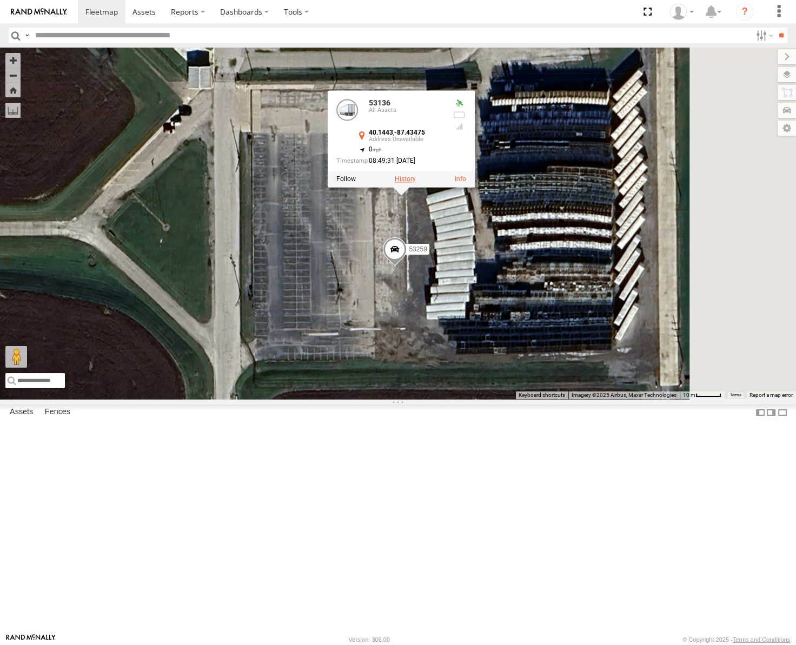
click at [416, 183] on label at bounding box center [405, 180] width 21 height 8
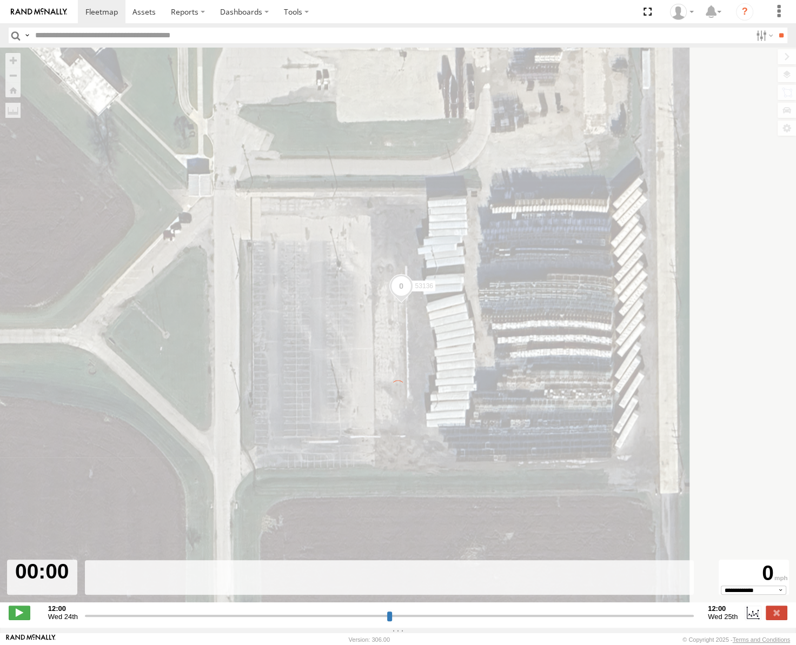
type input "**********"
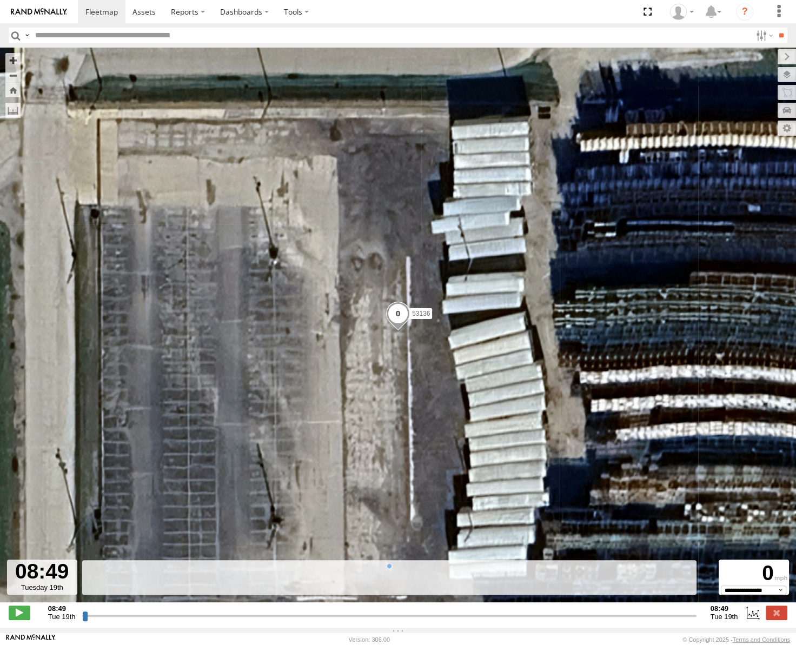
drag, startPoint x: 85, startPoint y: 617, endPoint x: 338, endPoint y: 420, distance: 320.8
click at [344, 621] on input "range" at bounding box center [389, 616] width 614 height 10
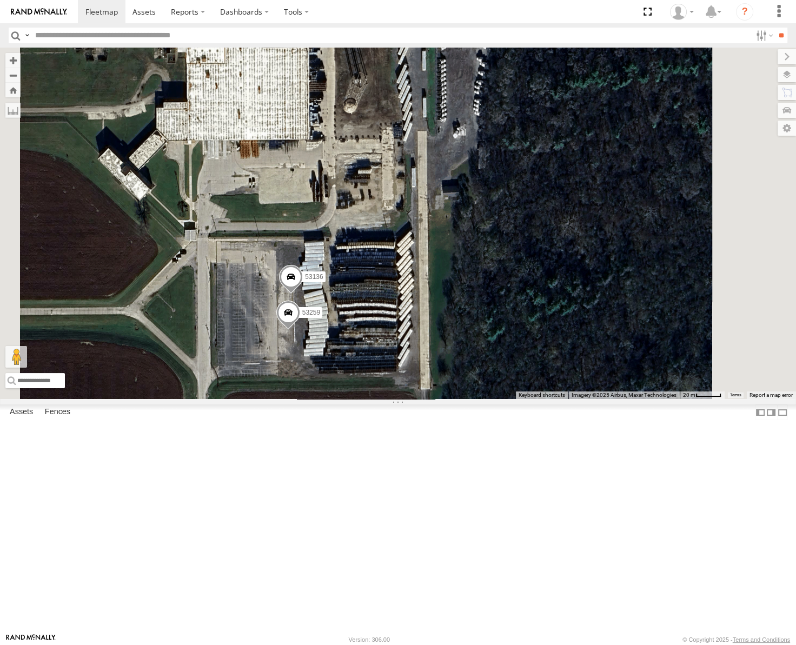
drag, startPoint x: 541, startPoint y: 329, endPoint x: 565, endPoint y: 308, distance: 31.8
click at [565, 308] on div "53210 53217 53149 53247 53208 53215 53271 53280 53233 53203 53211 53235 53228 5…" at bounding box center [398, 224] width 796 height 352
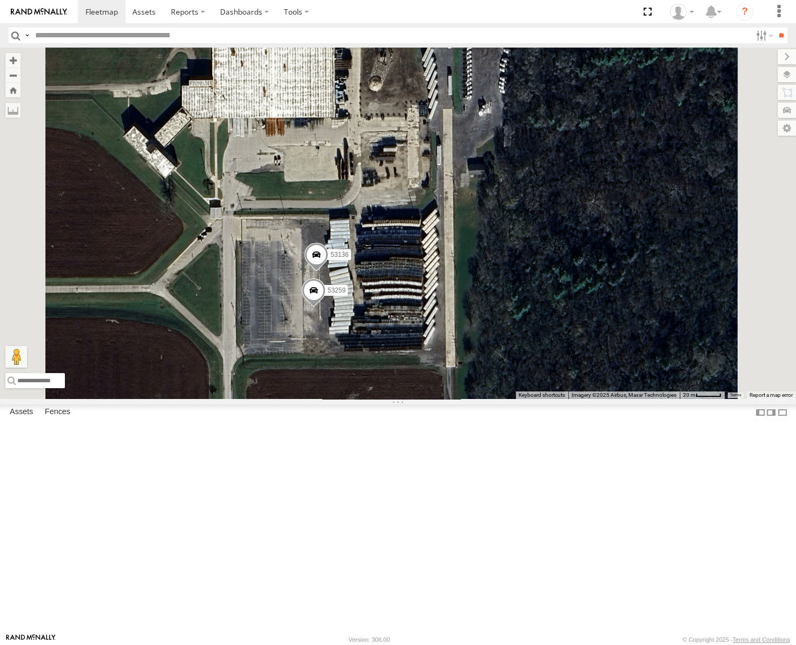
click at [326, 308] on span at bounding box center [314, 293] width 24 height 29
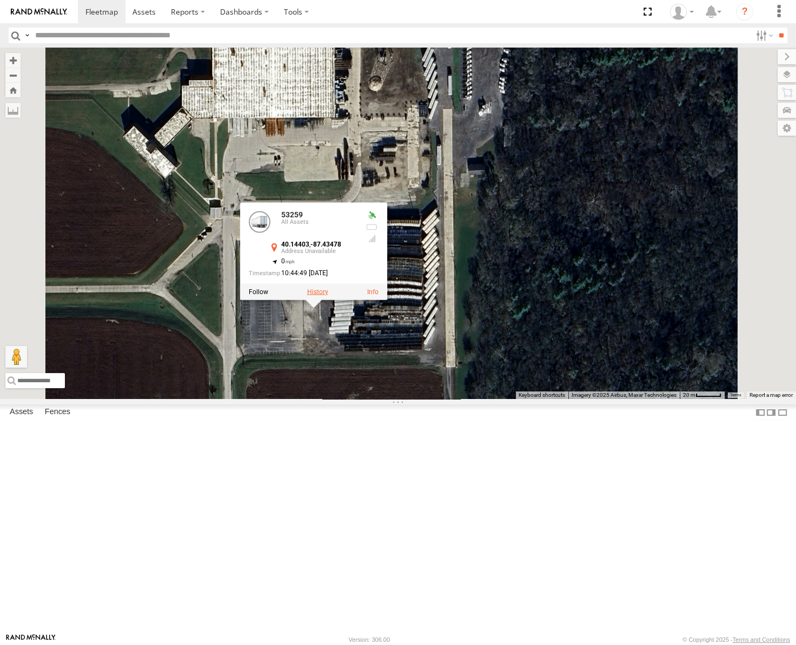
click at [328, 295] on label at bounding box center [317, 292] width 21 height 8
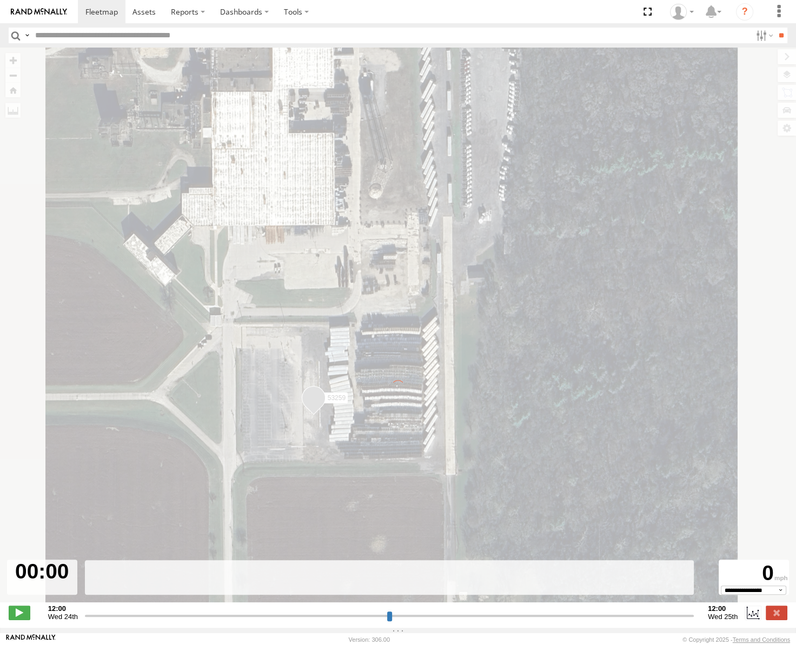
type input "**********"
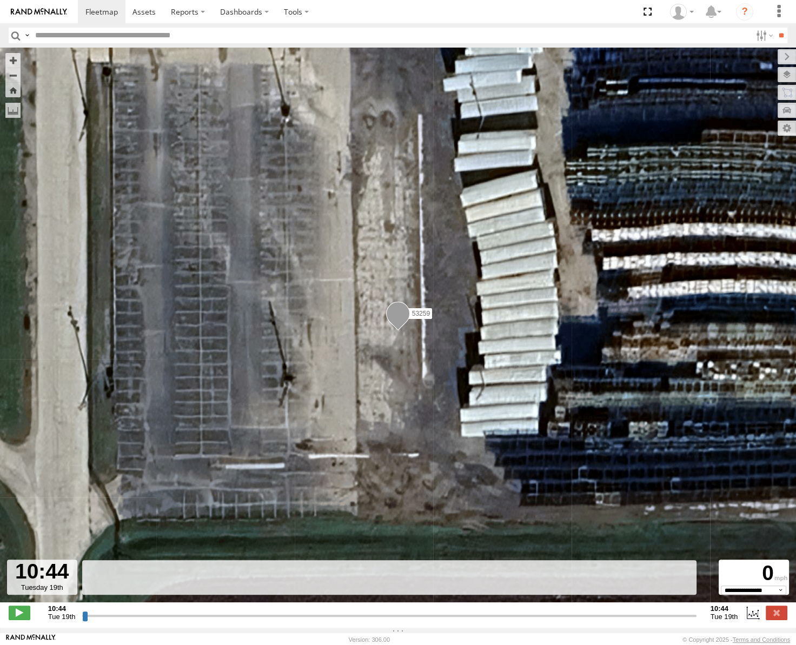
drag, startPoint x: 83, startPoint y: 621, endPoint x: 248, endPoint y: 608, distance: 164.9
click at [243, 611] on input "range" at bounding box center [389, 616] width 614 height 10
